Goal: Find specific page/section

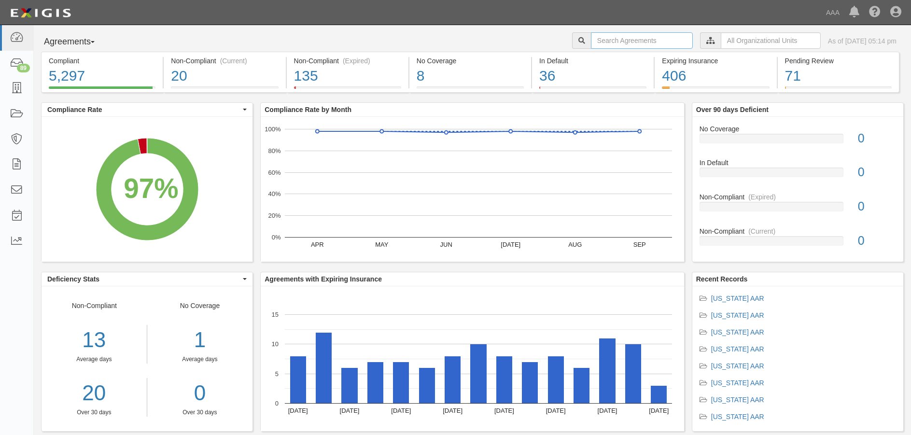
click at [591, 44] on input "text" at bounding box center [642, 40] width 102 height 16
type input "r.a.e"
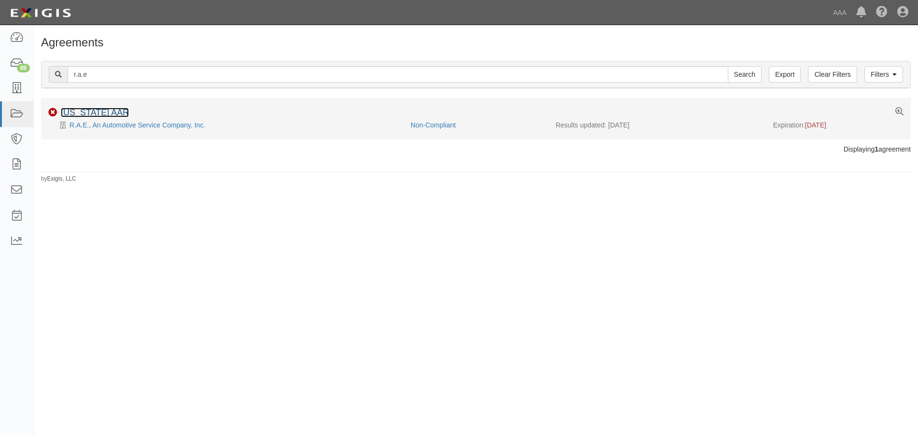
click at [103, 114] on link "[US_STATE] AAR" at bounding box center [95, 113] width 68 height 10
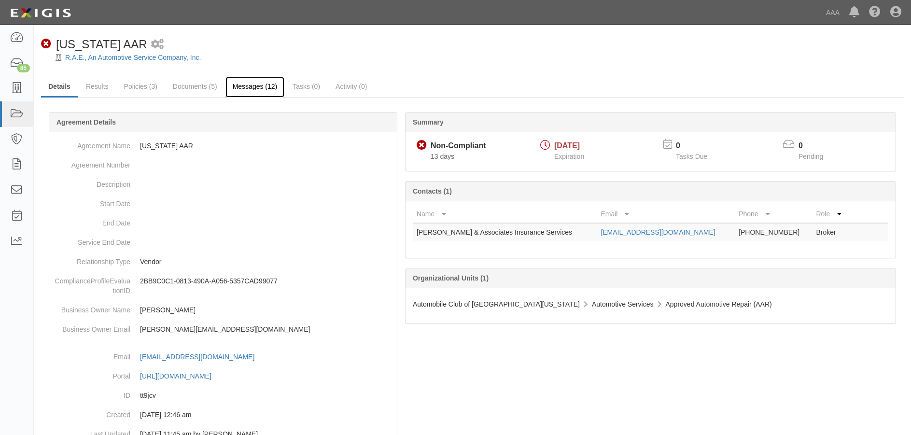
click at [241, 82] on link "Messages (12)" at bounding box center [254, 87] width 59 height 21
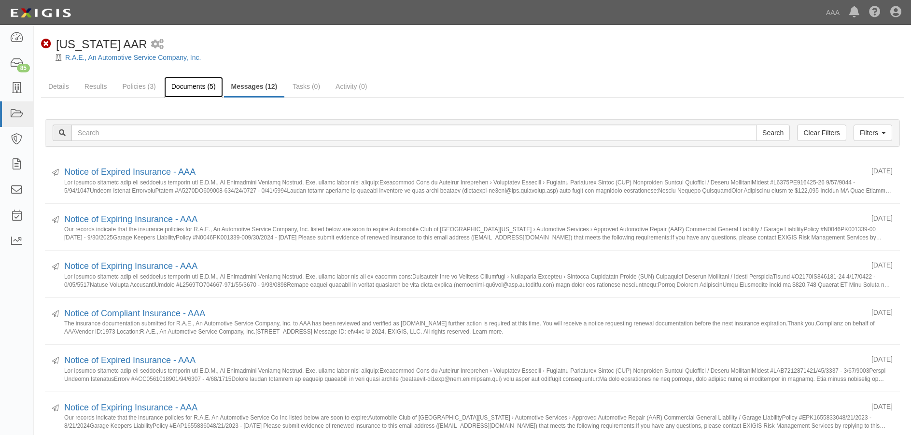
click at [189, 84] on link "Documents (5)" at bounding box center [193, 87] width 59 height 21
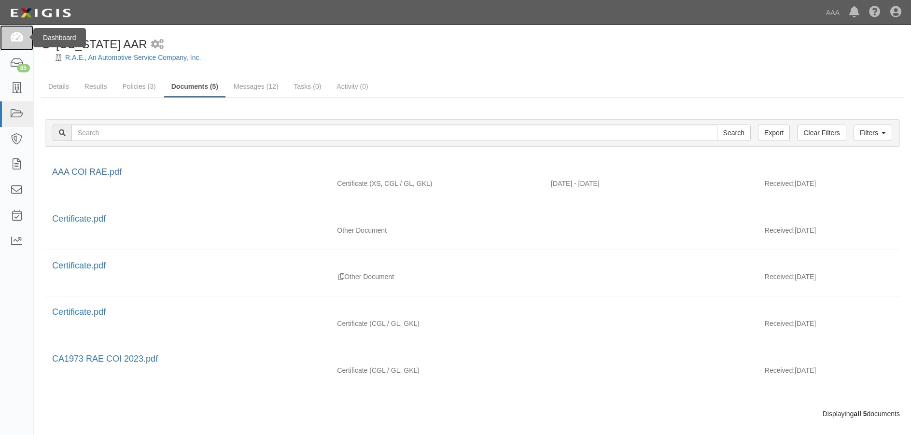
click at [19, 37] on icon at bounding box center [17, 37] width 14 height 11
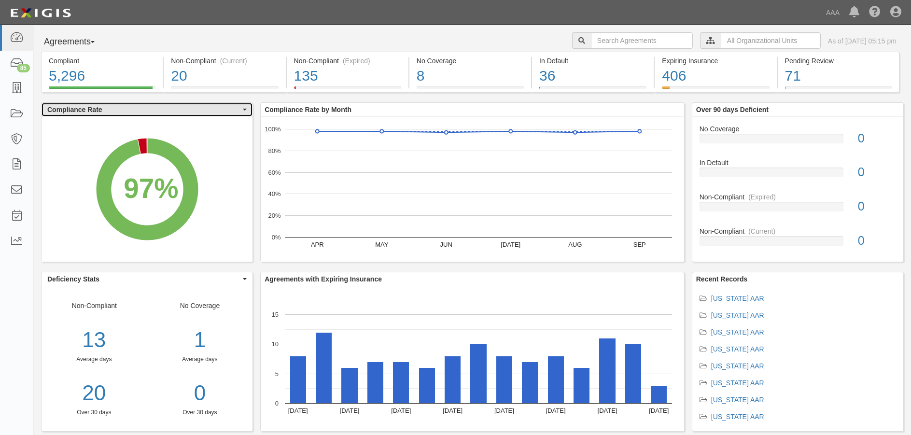
click at [242, 112] on button "Compliance Rate" at bounding box center [147, 110] width 211 height 14
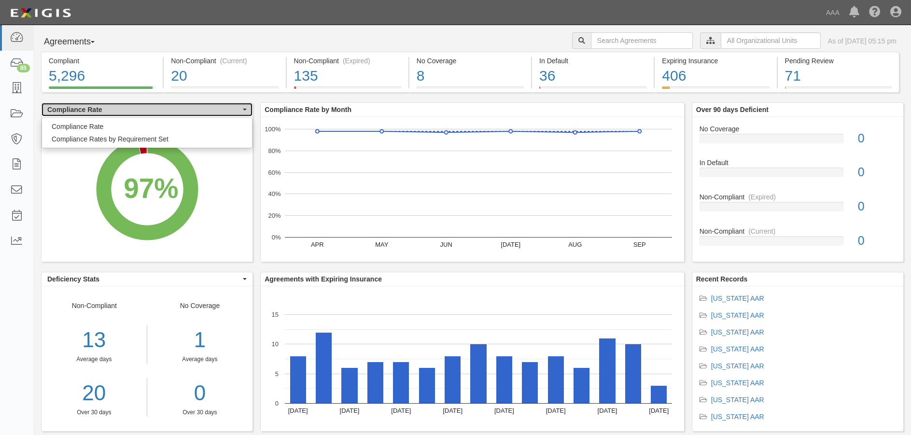
click at [242, 112] on button "Compliance Rate" at bounding box center [147, 110] width 211 height 14
